Goal: Task Accomplishment & Management: Manage account settings

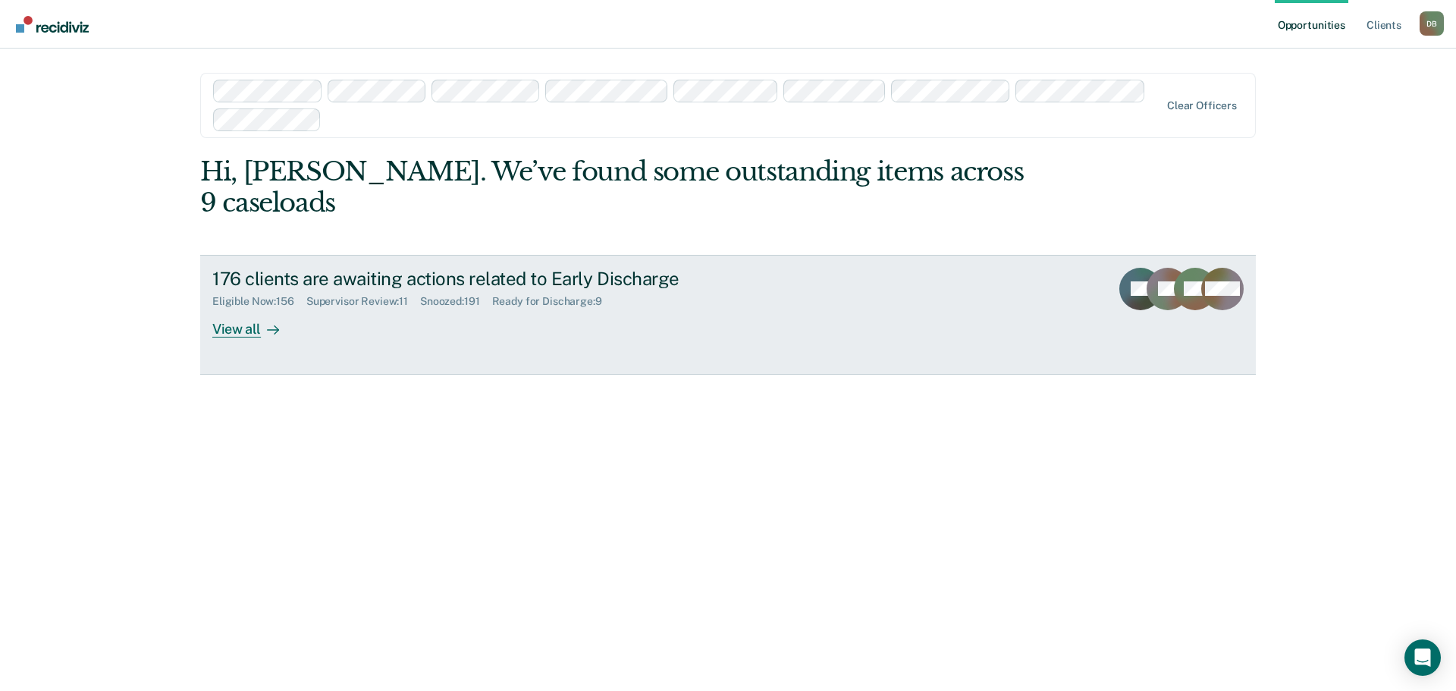
click at [372, 295] on div "Supervisor Review : 11" at bounding box center [363, 301] width 114 height 13
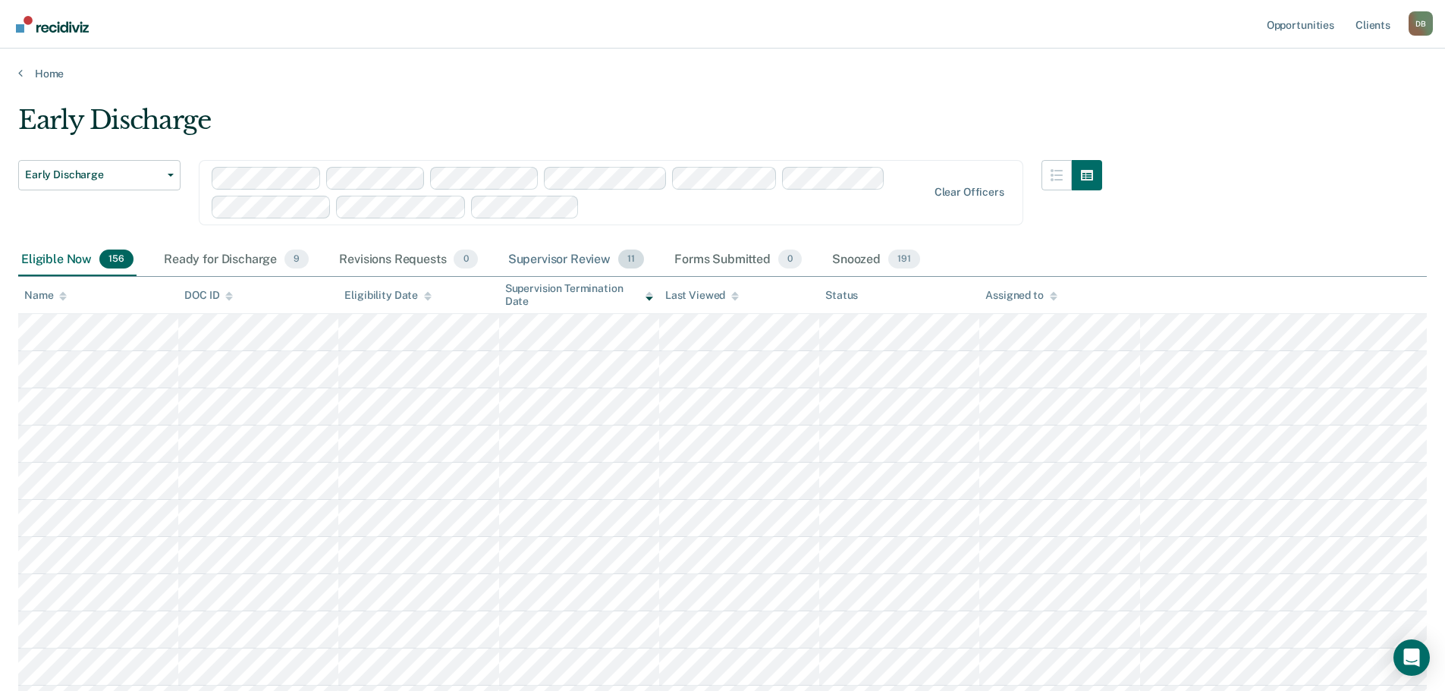
click at [553, 262] on div "Supervisor Review 11" at bounding box center [576, 259] width 142 height 33
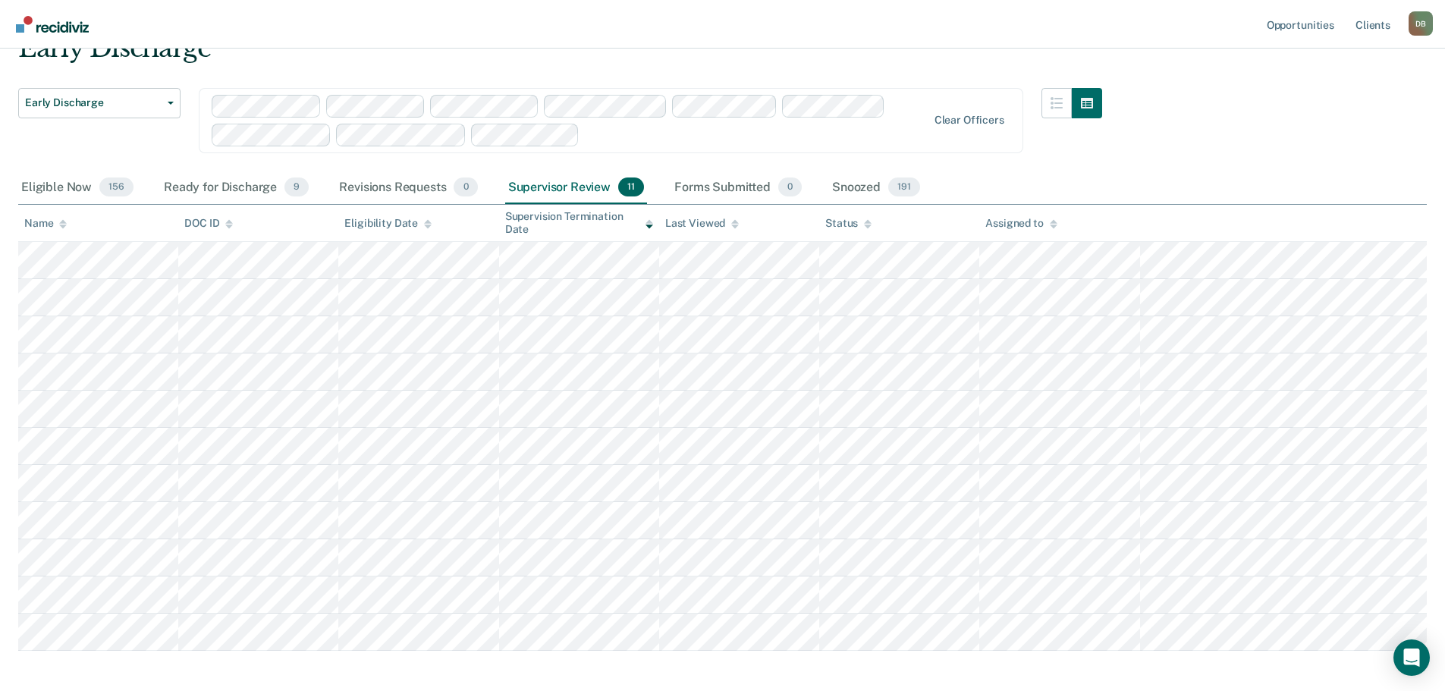
scroll to position [141, 0]
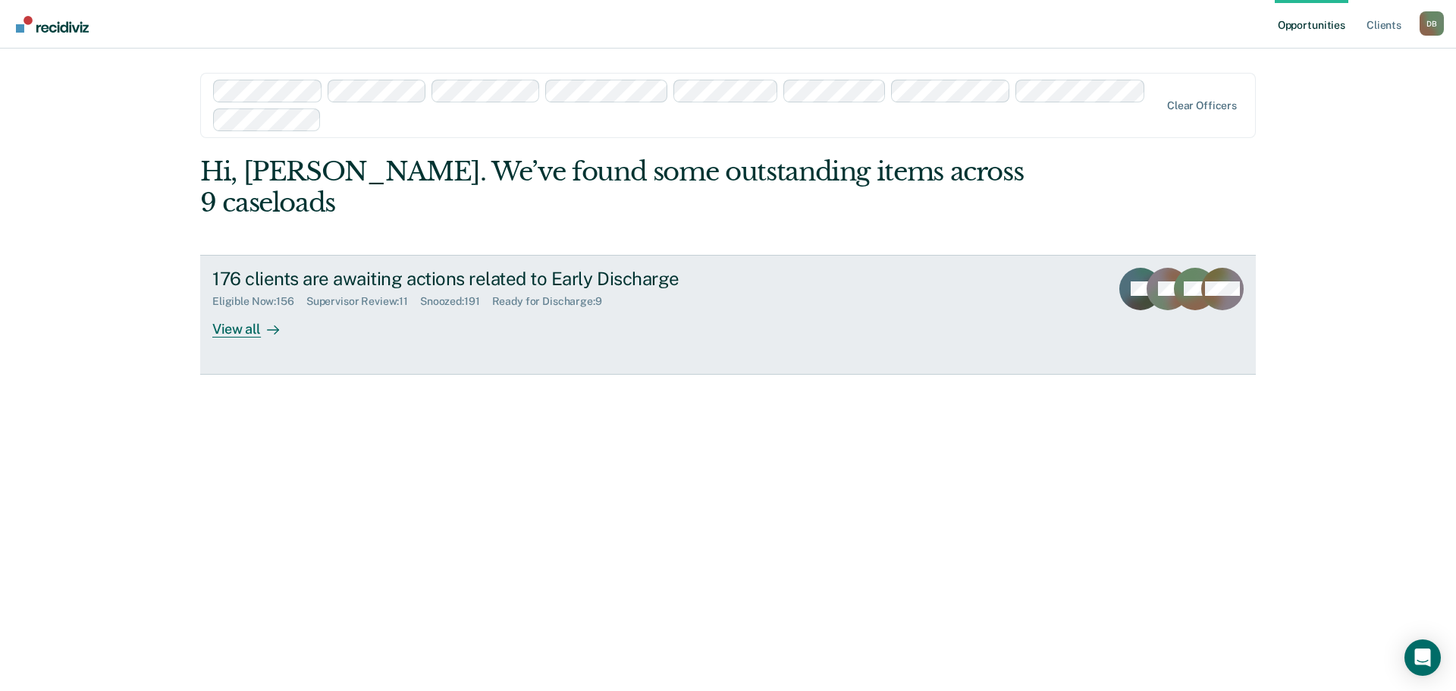
click at [335, 295] on div "Supervisor Review : 11" at bounding box center [363, 301] width 114 height 13
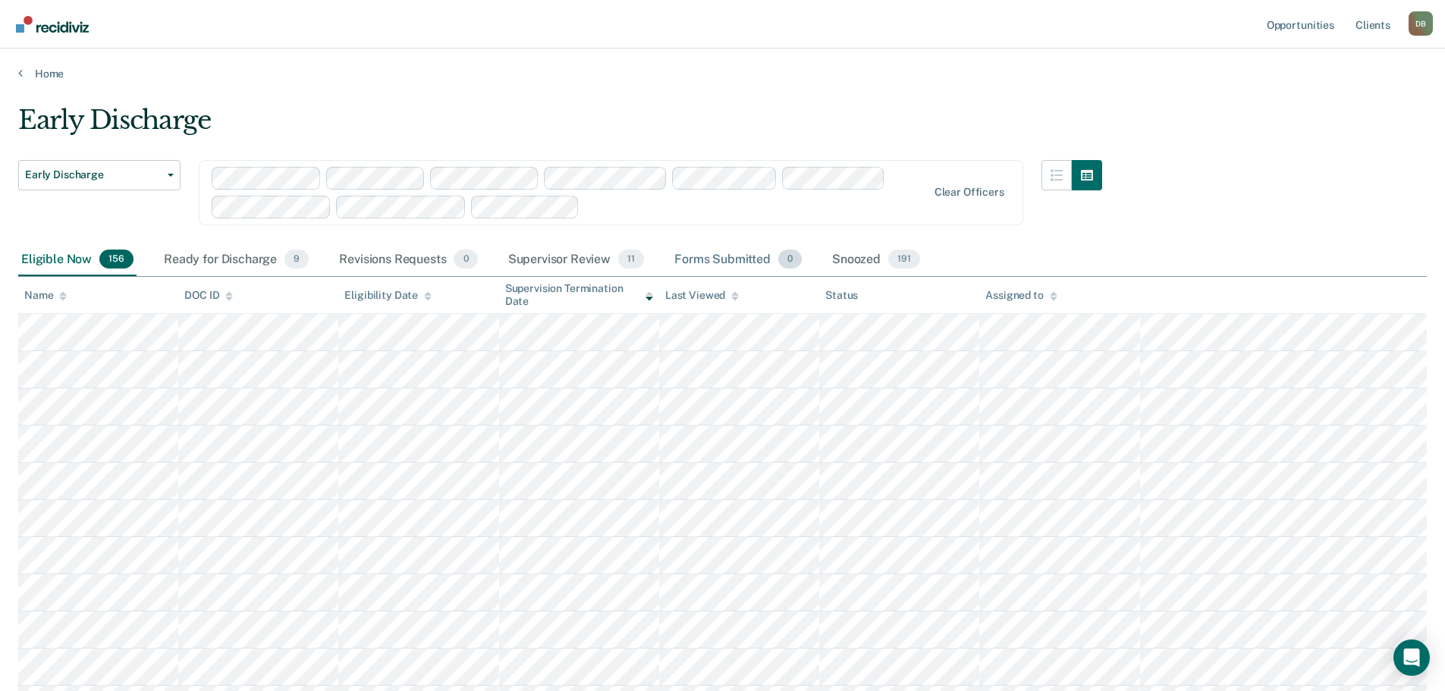
click at [702, 259] on div "Forms Submitted 0" at bounding box center [737, 259] width 133 height 33
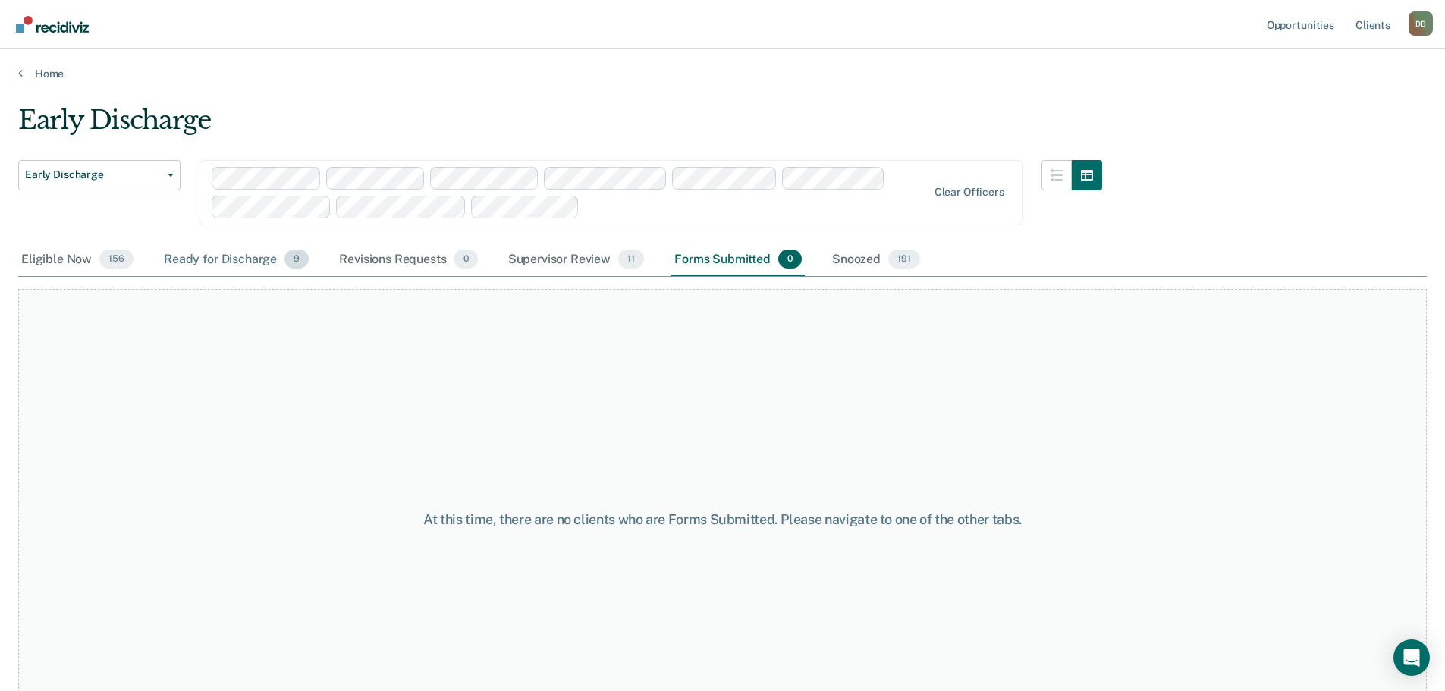
click at [237, 264] on div "Ready for Discharge 9" at bounding box center [236, 259] width 151 height 33
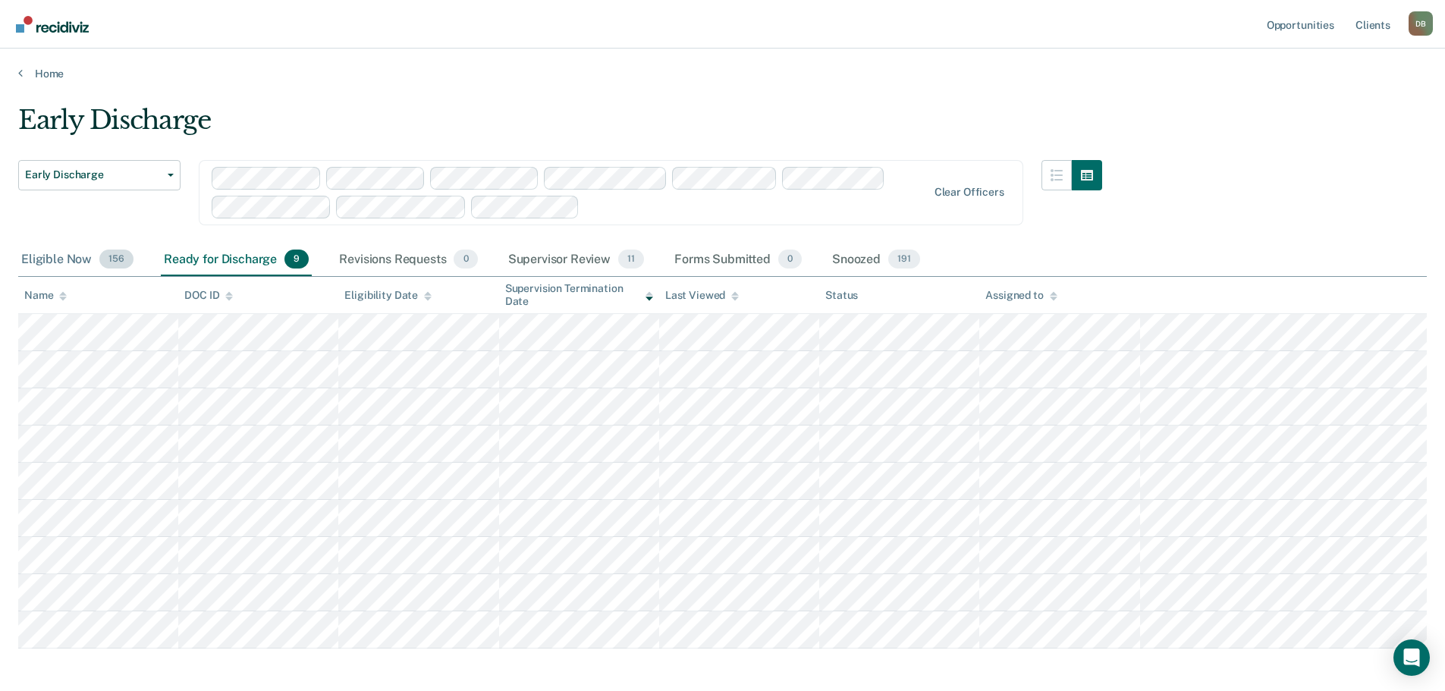
click at [68, 261] on div "Eligible Now 156" at bounding box center [77, 259] width 118 height 33
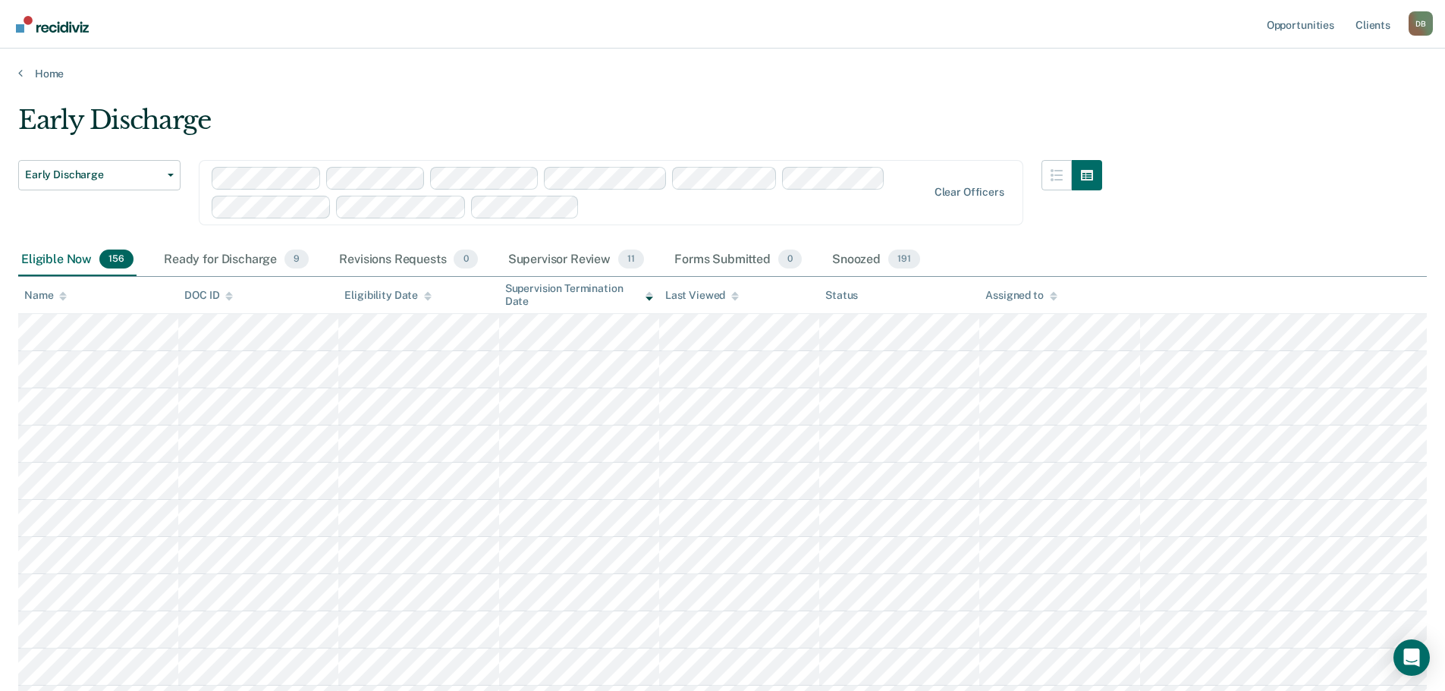
click at [1050, 291] on icon at bounding box center [1054, 296] width 8 height 10
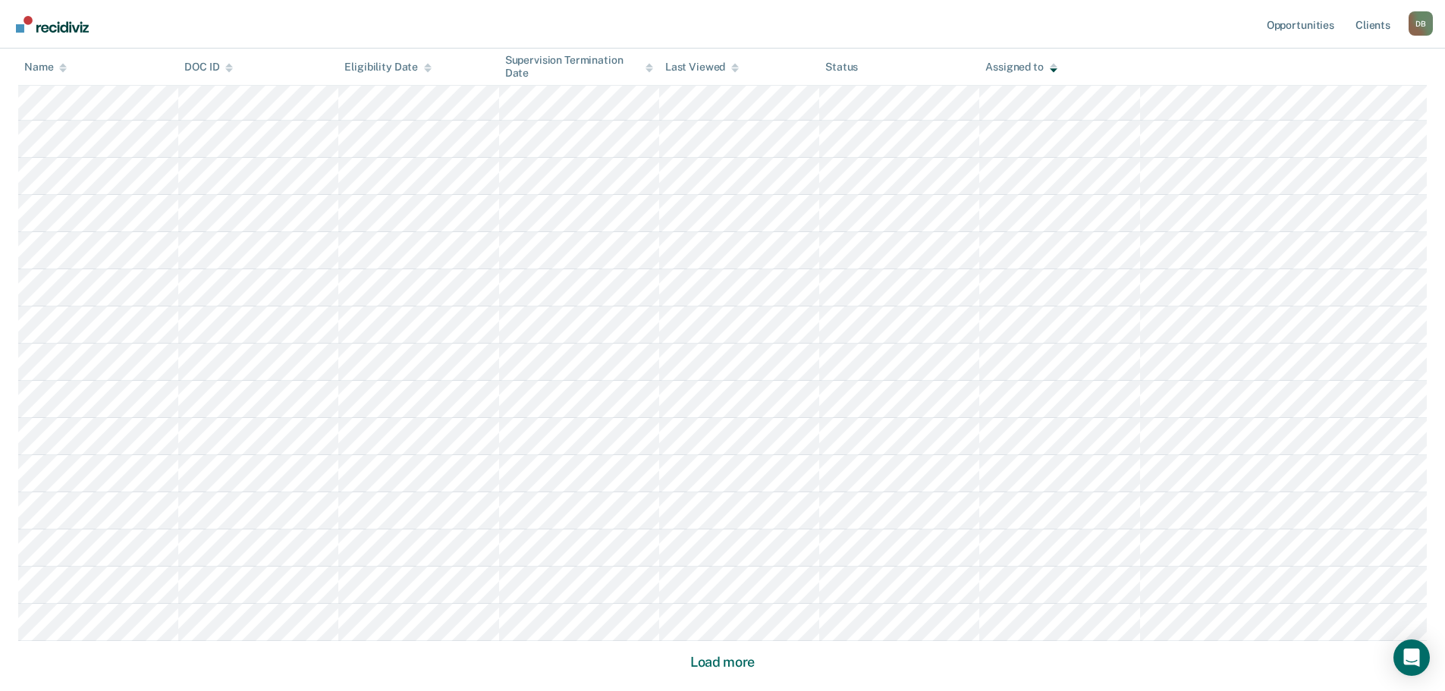
scroll to position [902, 0]
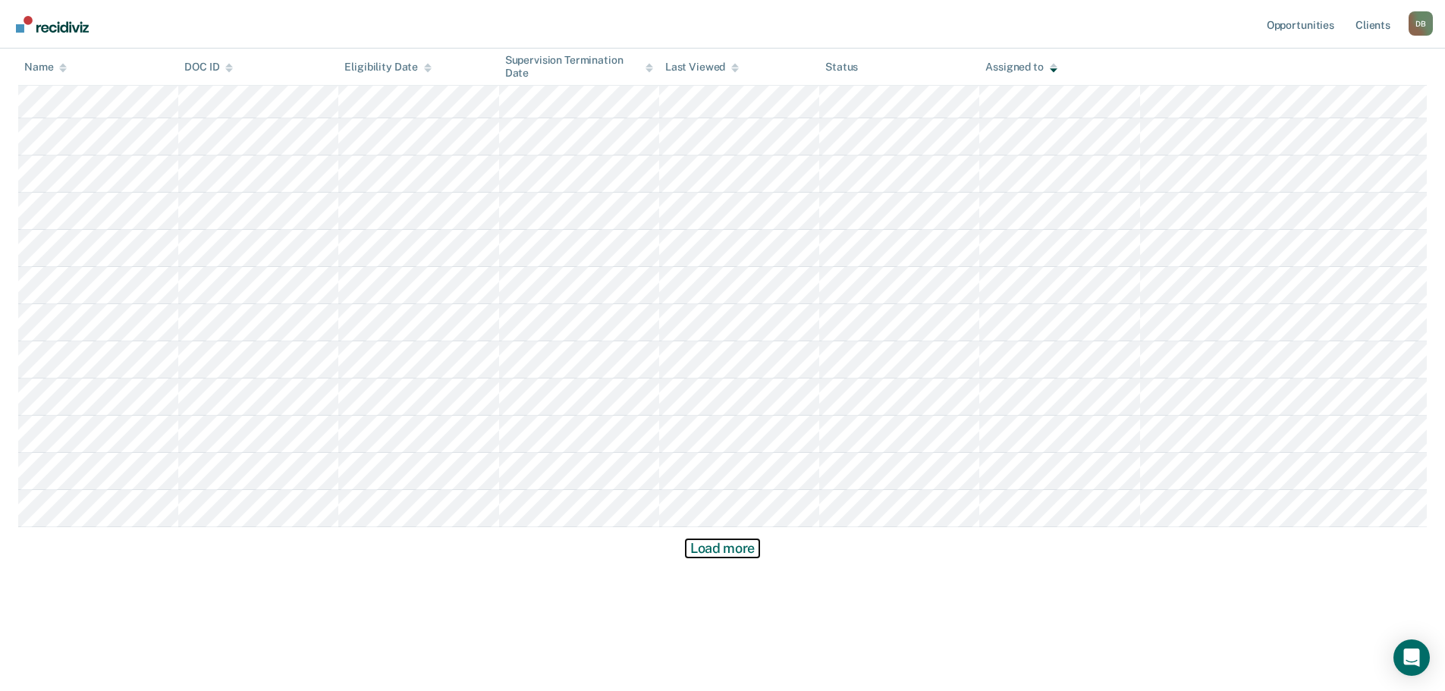
click at [705, 552] on button "Load more" at bounding box center [723, 548] width 74 height 18
click at [746, 550] on button "Load more" at bounding box center [723, 548] width 74 height 18
click at [742, 551] on button "Load more" at bounding box center [723, 548] width 74 height 18
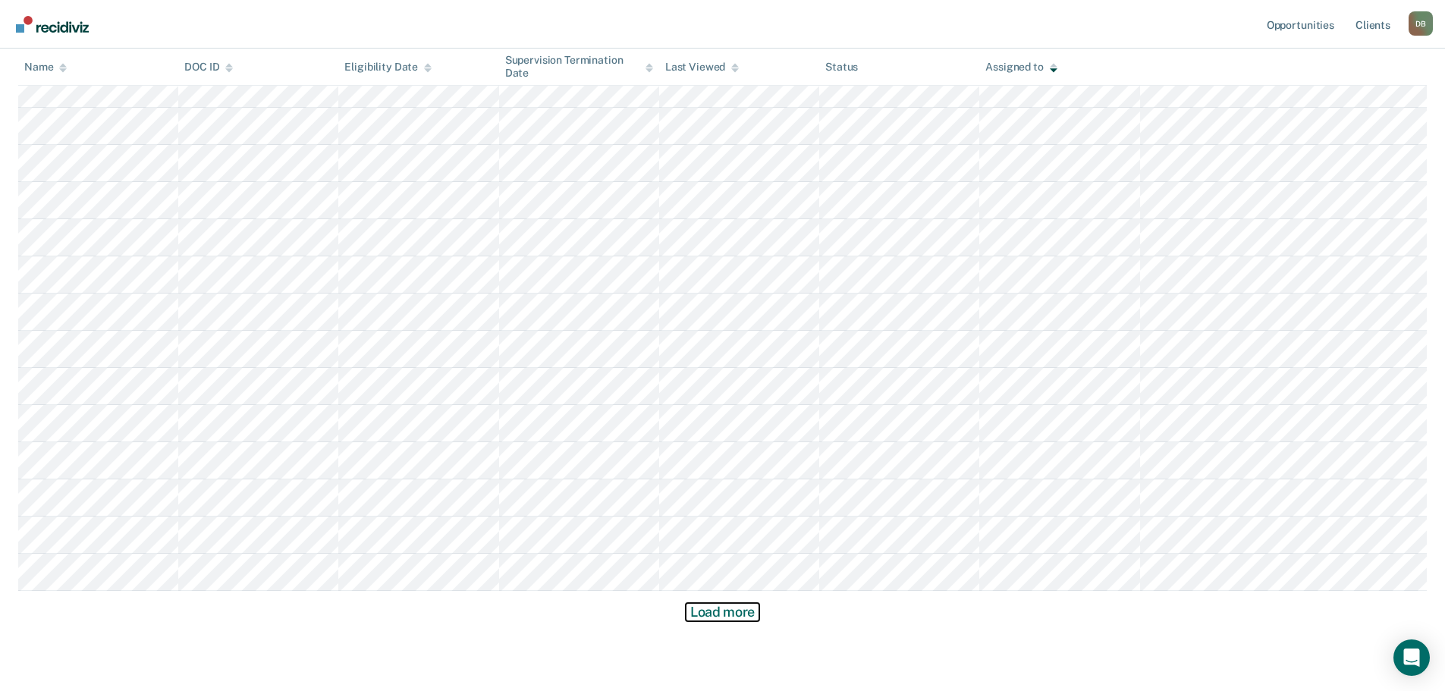
scroll to position [4247, 0]
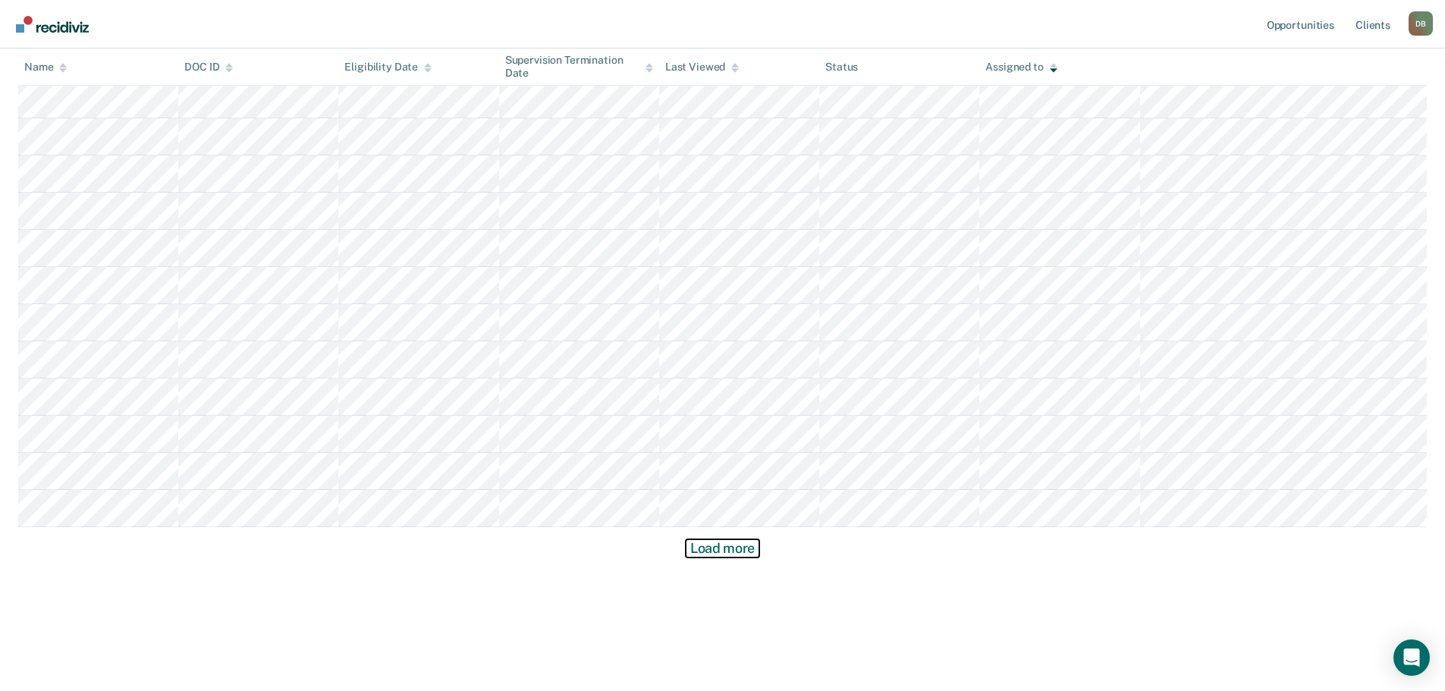
click at [749, 554] on button "Load more" at bounding box center [723, 548] width 74 height 18
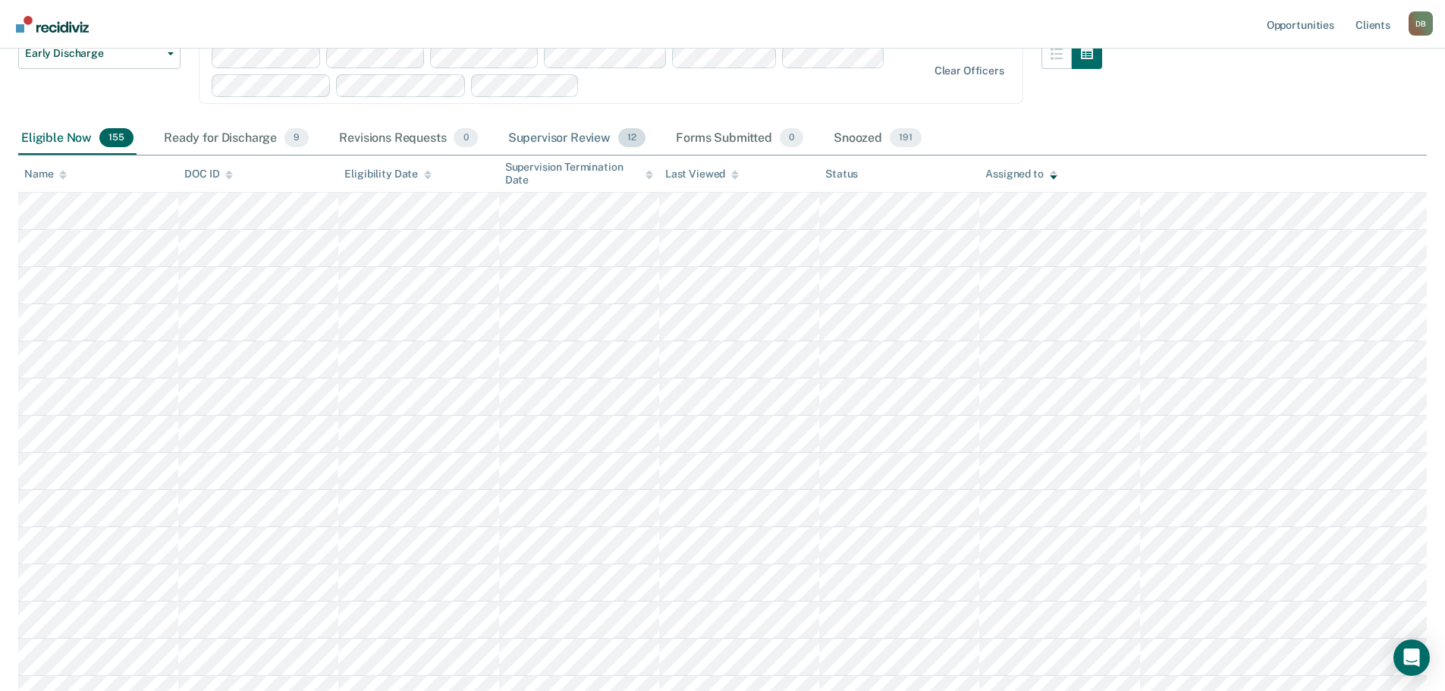
click at [557, 137] on div "Supervisor Review 12" at bounding box center [576, 138] width 143 height 33
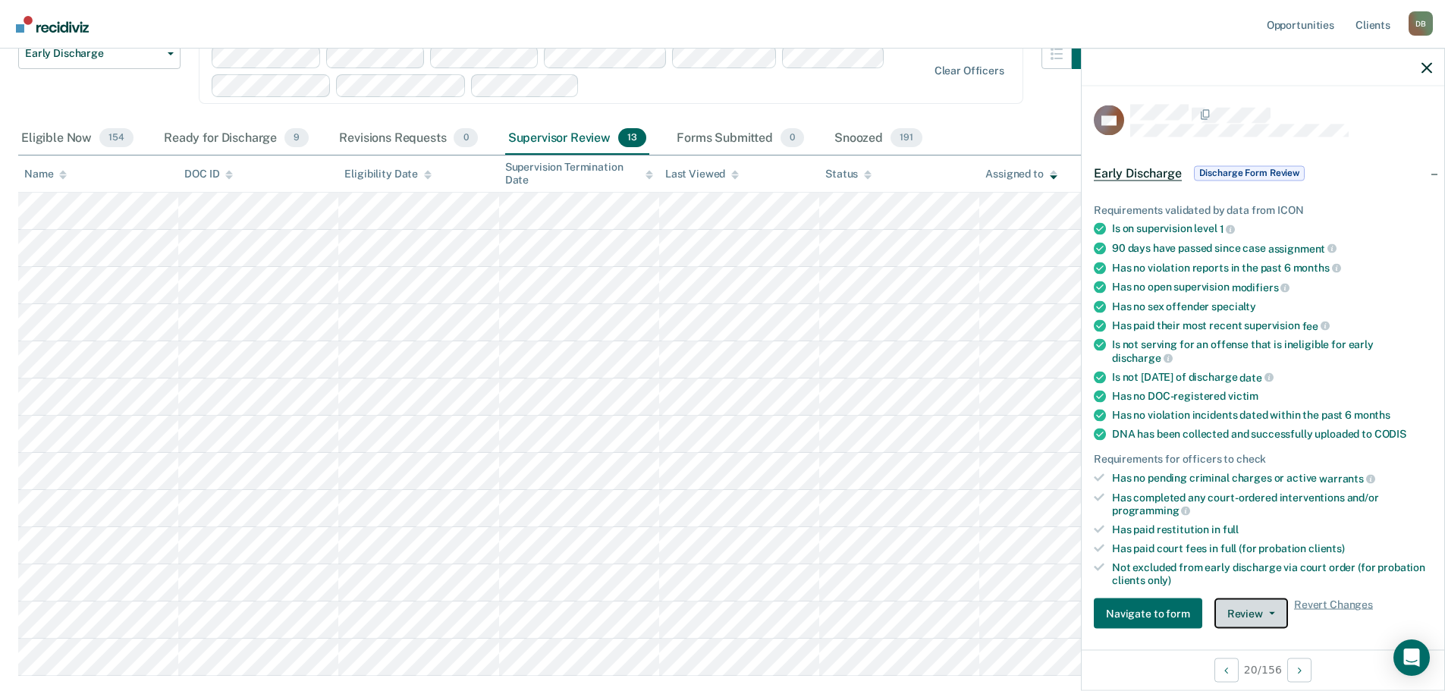
click at [1251, 614] on button "Review" at bounding box center [1251, 613] width 74 height 30
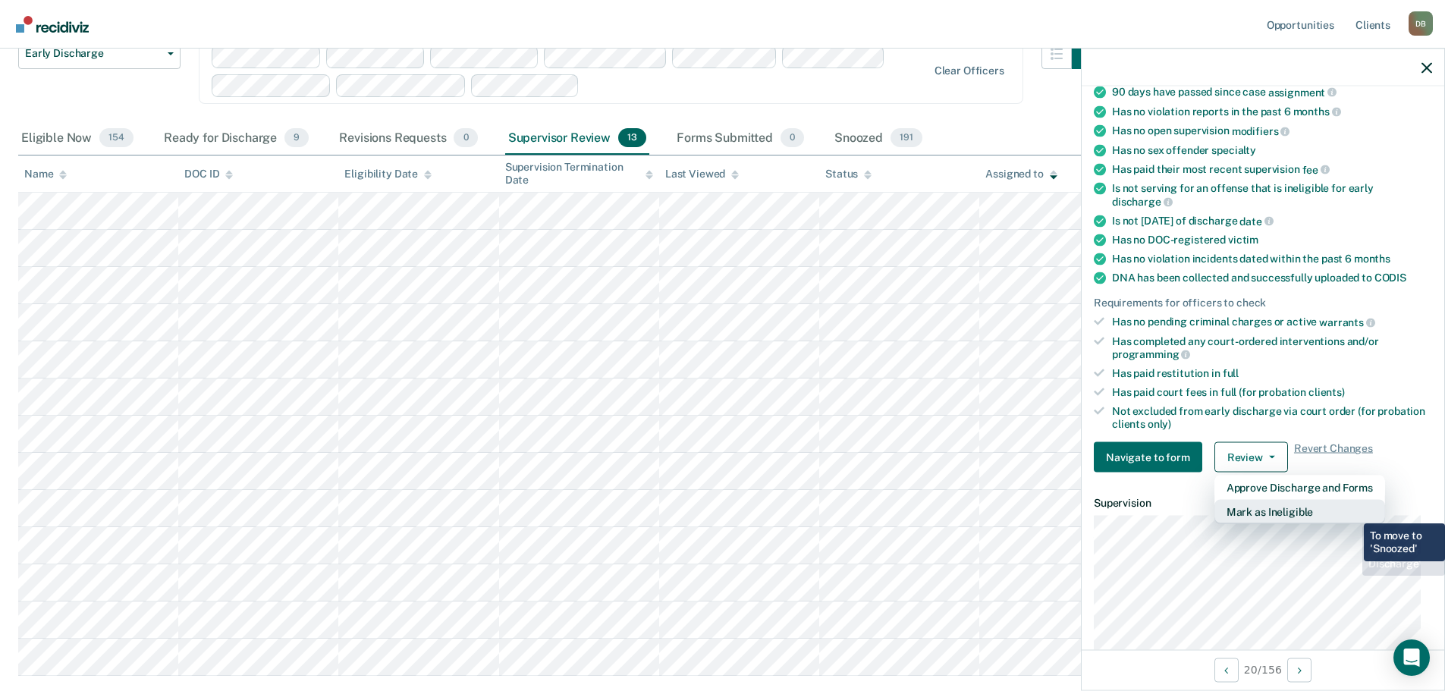
scroll to position [157, 0]
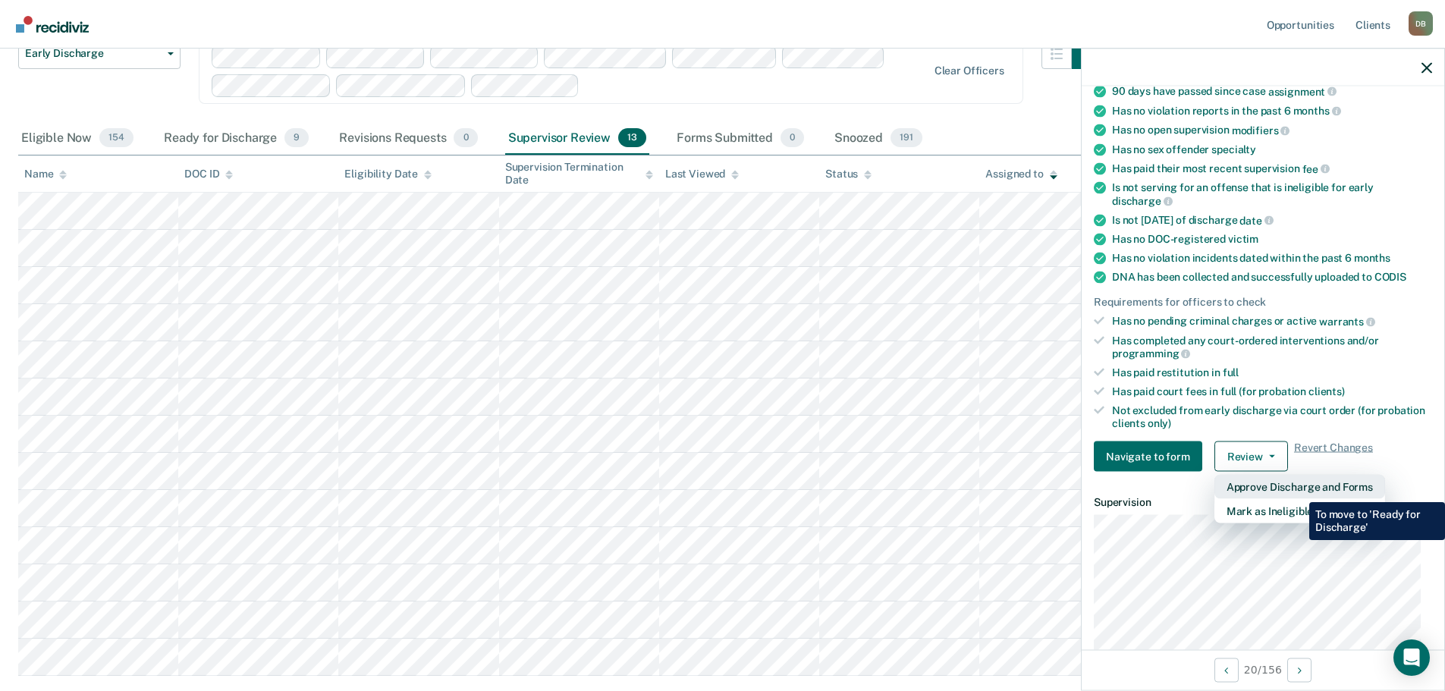
click at [1298, 489] on button "Approve Discharge and Forms" at bounding box center [1299, 487] width 171 height 24
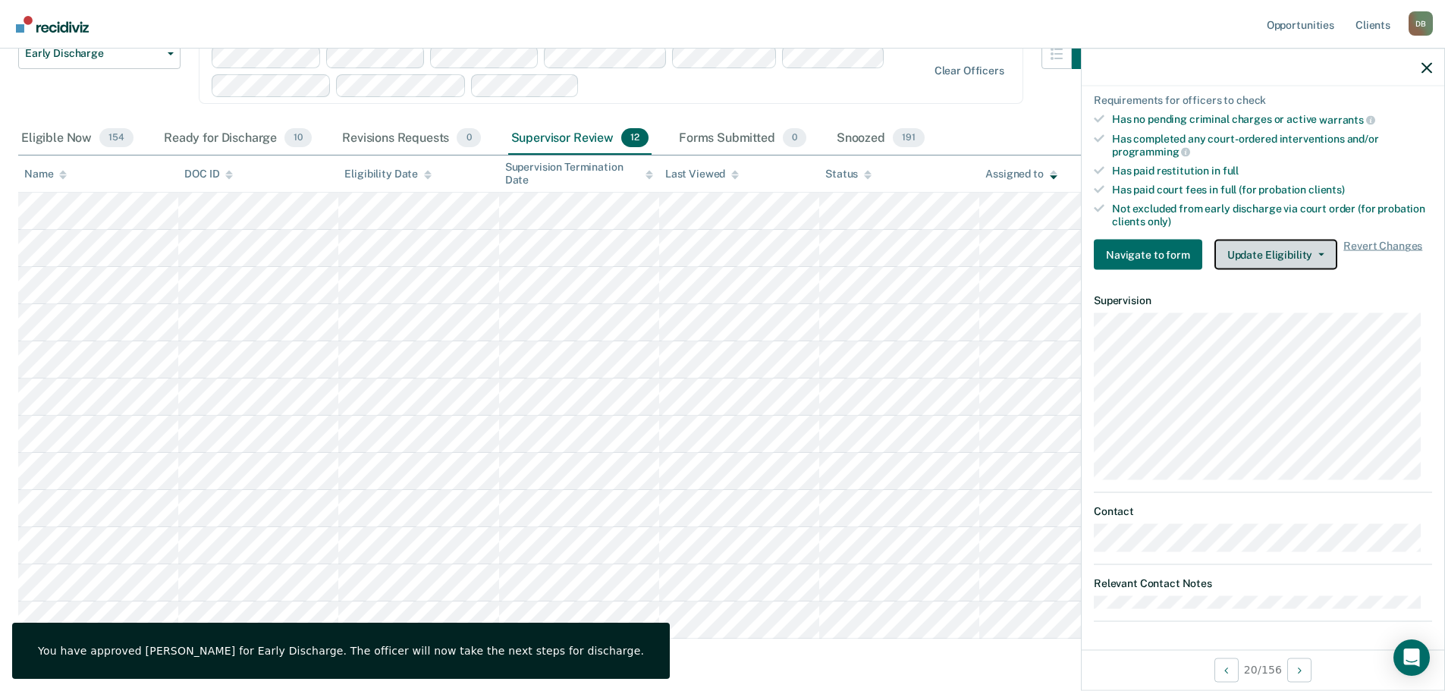
scroll to position [0, 0]
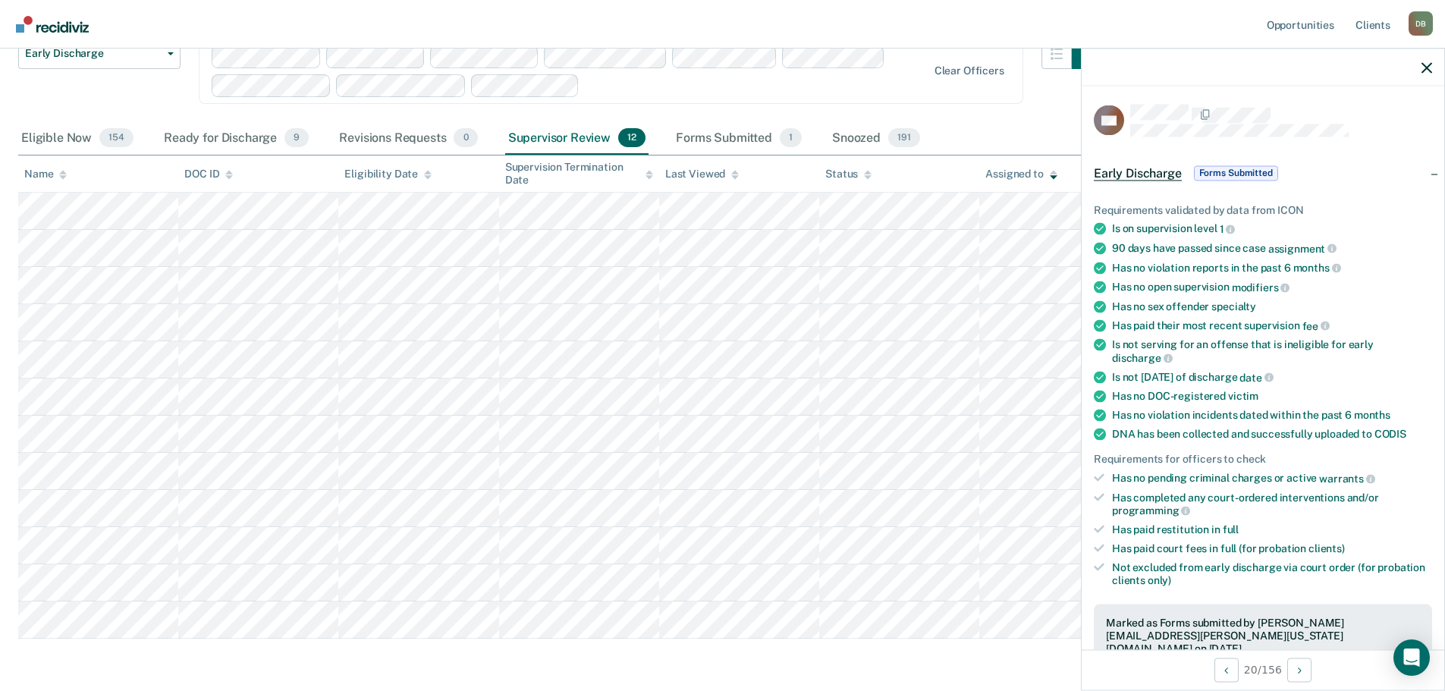
click at [1420, 68] on div at bounding box center [1263, 68] width 363 height 38
click at [1427, 65] on icon "button" at bounding box center [1426, 67] width 11 height 11
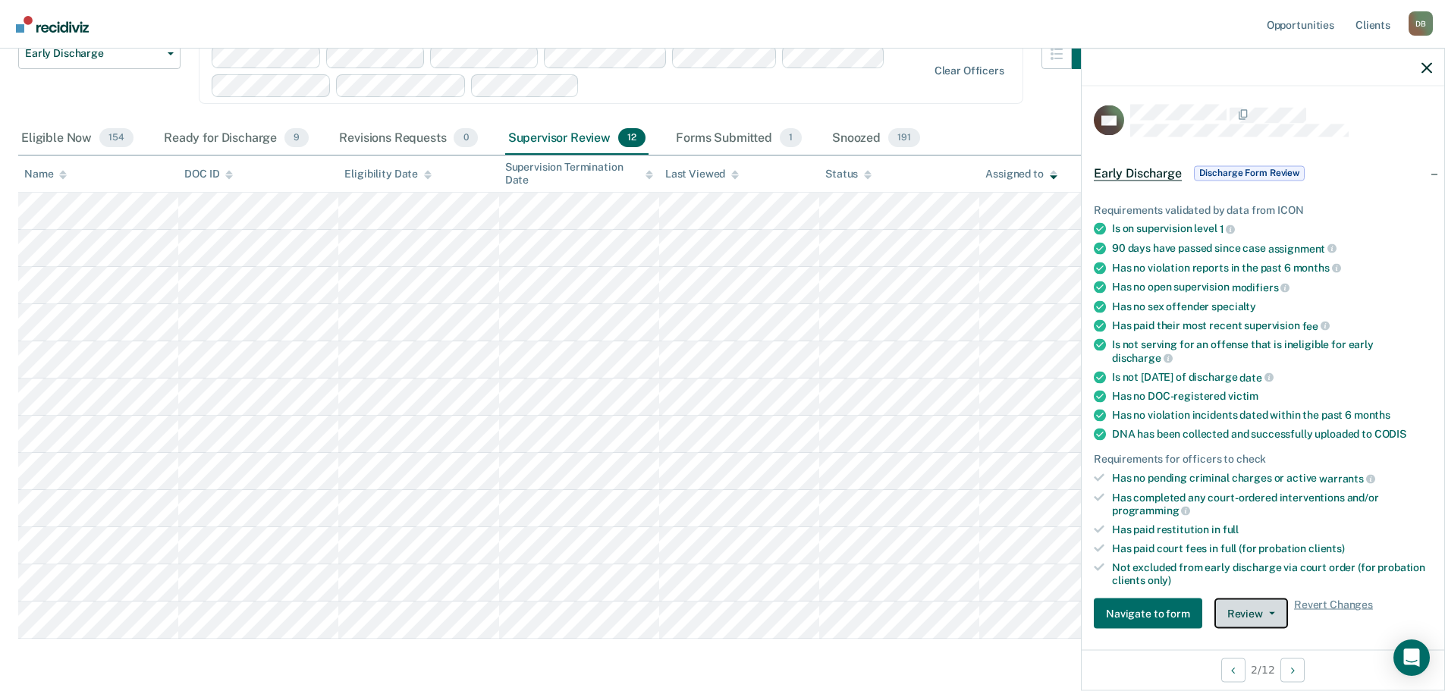
click at [1263, 618] on button "Review" at bounding box center [1251, 613] width 74 height 30
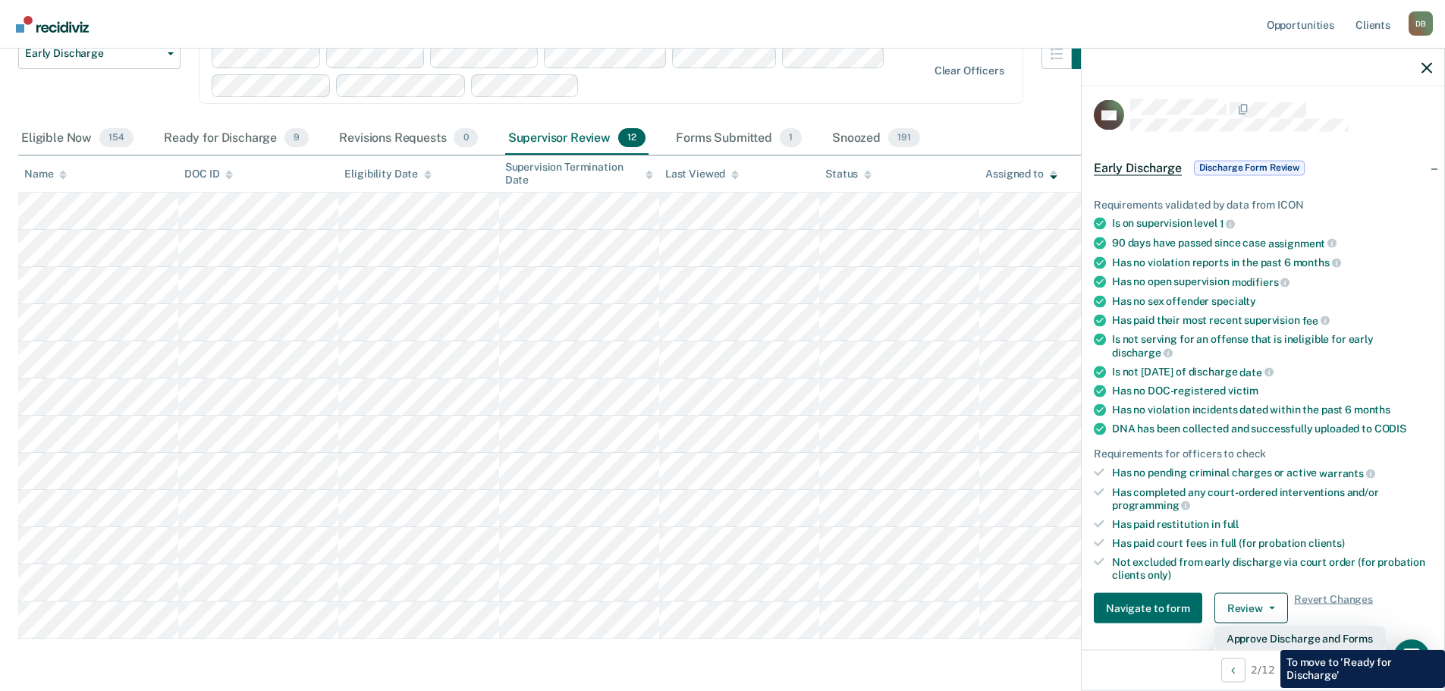
click at [1269, 639] on button "Approve Discharge and Forms" at bounding box center [1299, 638] width 171 height 24
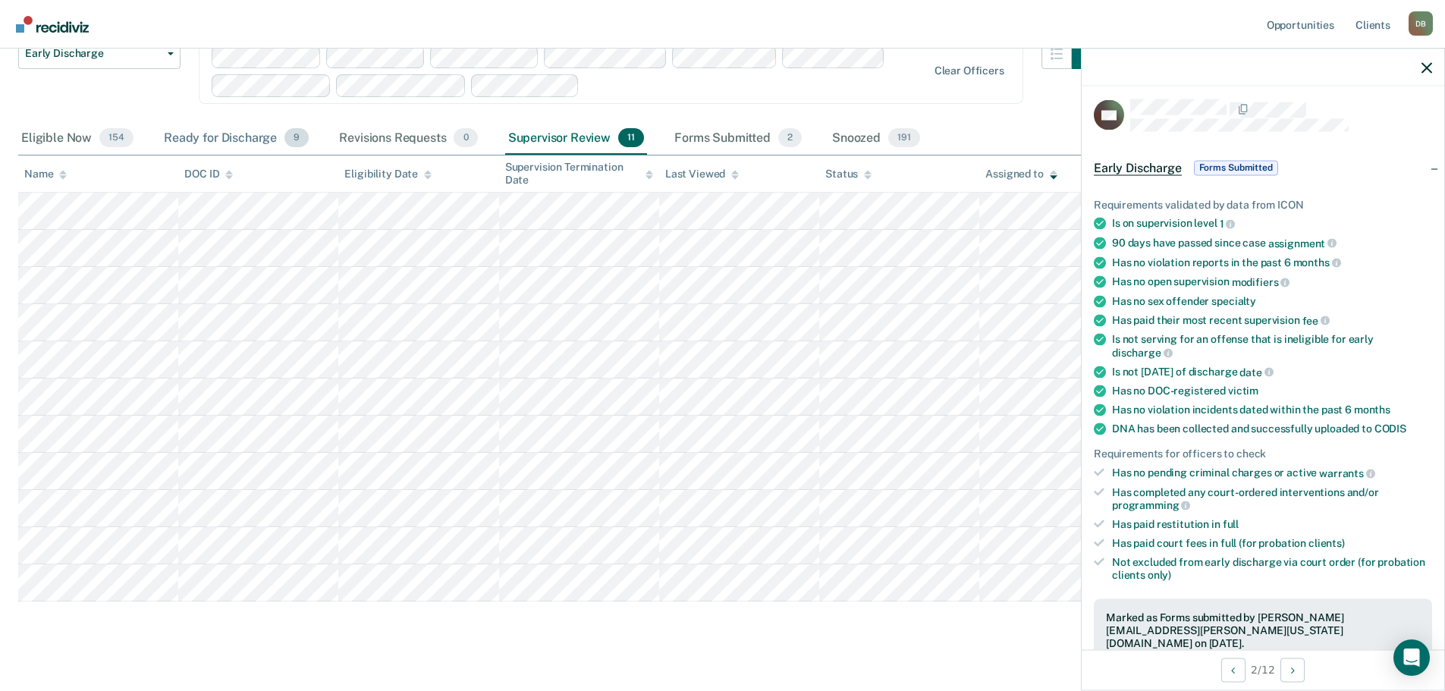
click at [254, 139] on div "Ready for Discharge 9" at bounding box center [236, 138] width 151 height 33
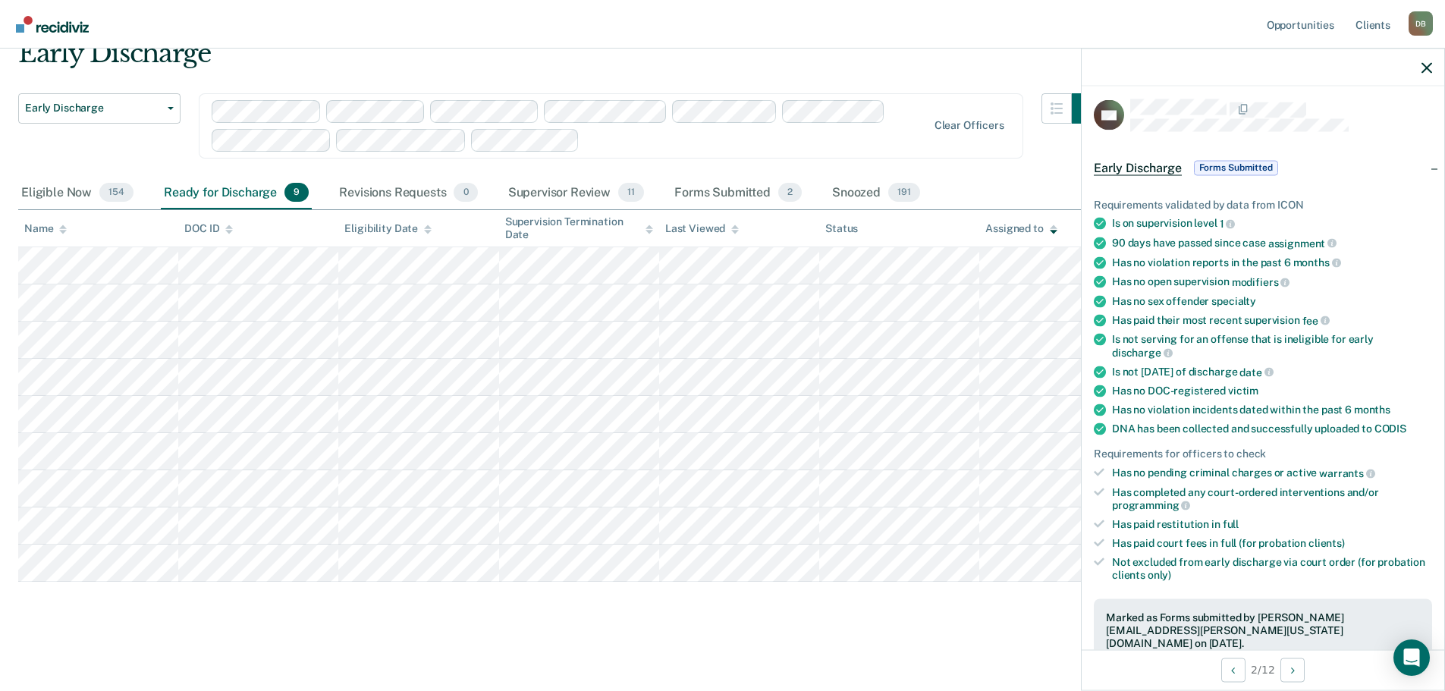
scroll to position [67, 0]
